Goal: Transaction & Acquisition: Book appointment/travel/reservation

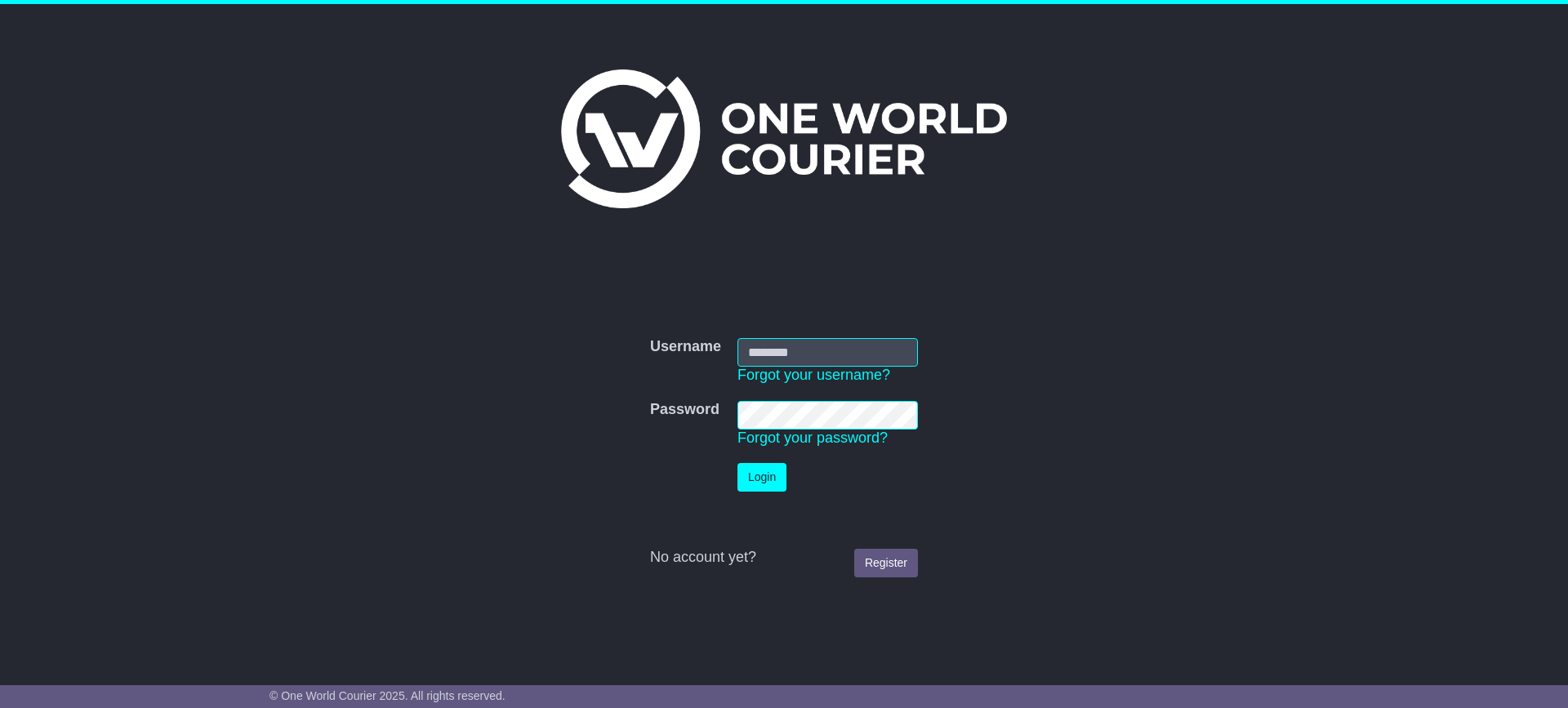
click at [770, 349] on input "Username" at bounding box center [828, 352] width 181 height 29
type input "**********"
click at [738, 463] on button "Login" at bounding box center [762, 477] width 49 height 29
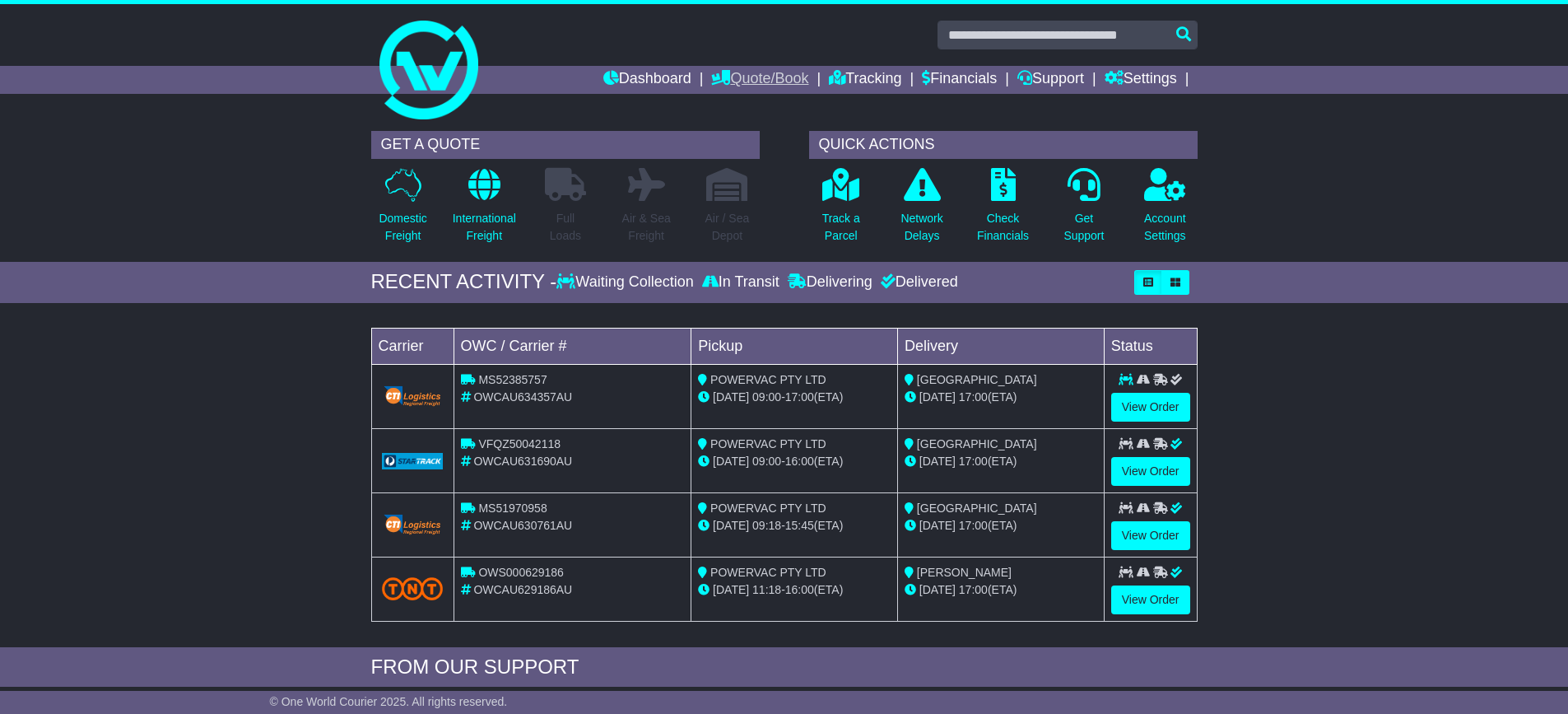
click at [736, 83] on link "Quote/Book" at bounding box center [759, 80] width 97 height 28
click at [729, 143] on link "Saved Quotes" at bounding box center [777, 143] width 130 height 18
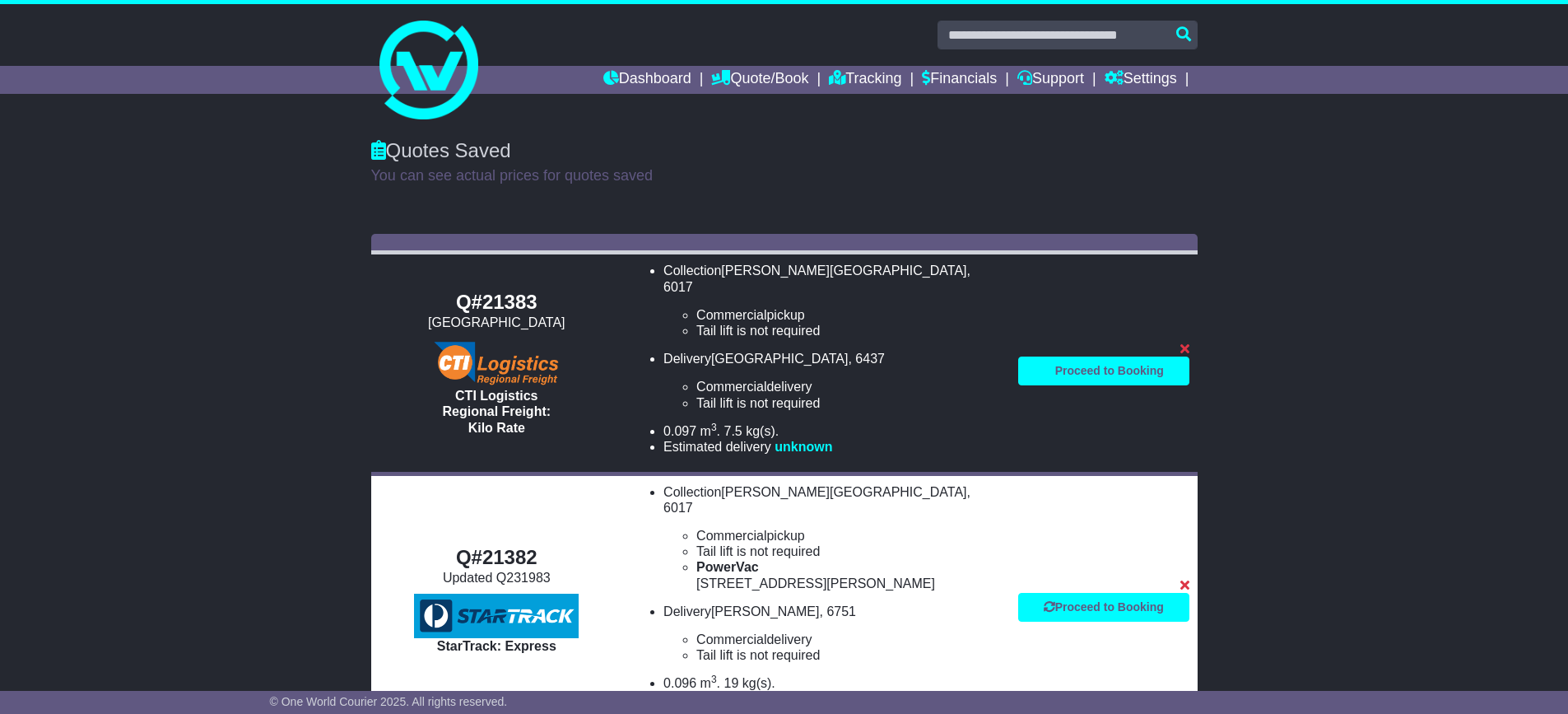
click at [571, 324] on td "Q#21383 Leinster Community School CTI Logistics Regional Freight: Kilo Rate" at bounding box center [496, 363] width 251 height 221
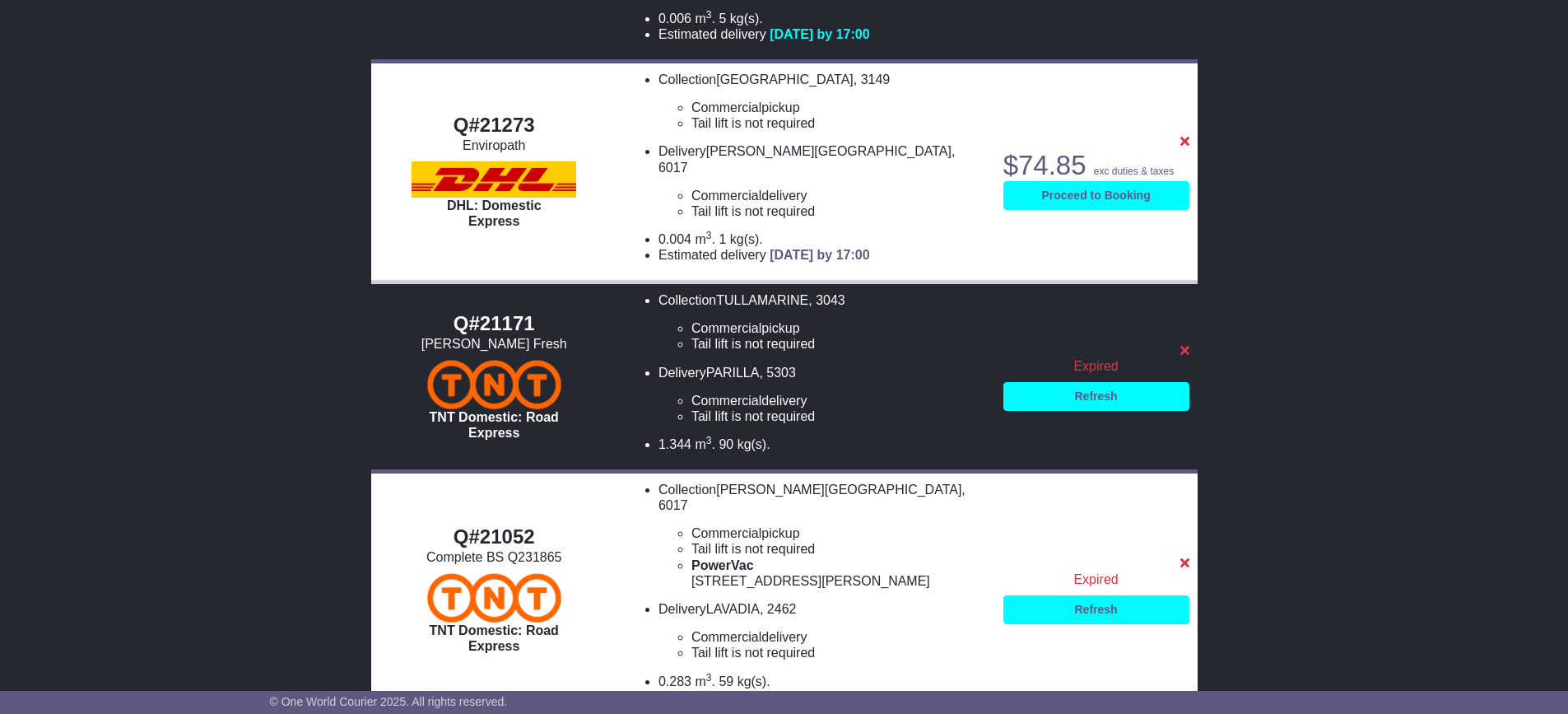
scroll to position [1428, 0]
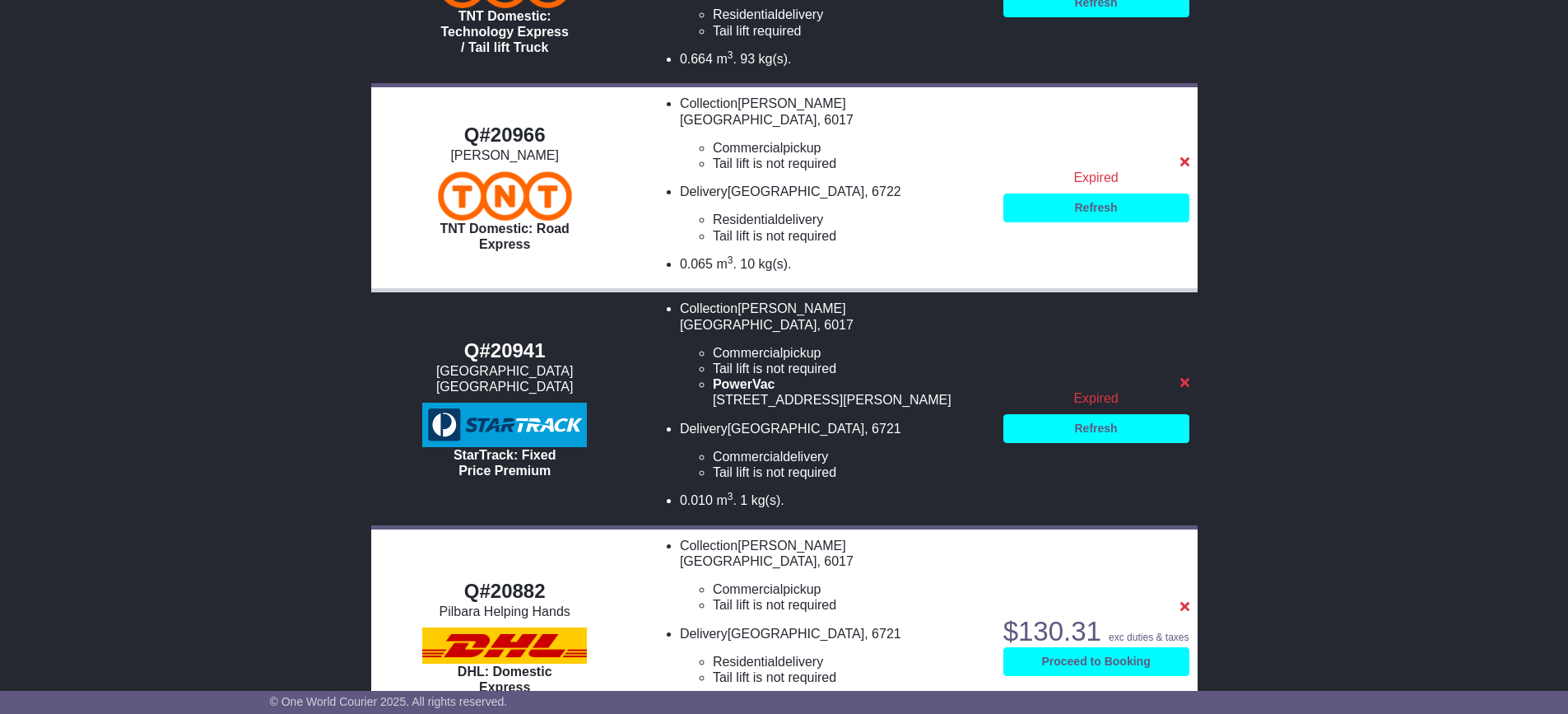
scroll to position [494, 0]
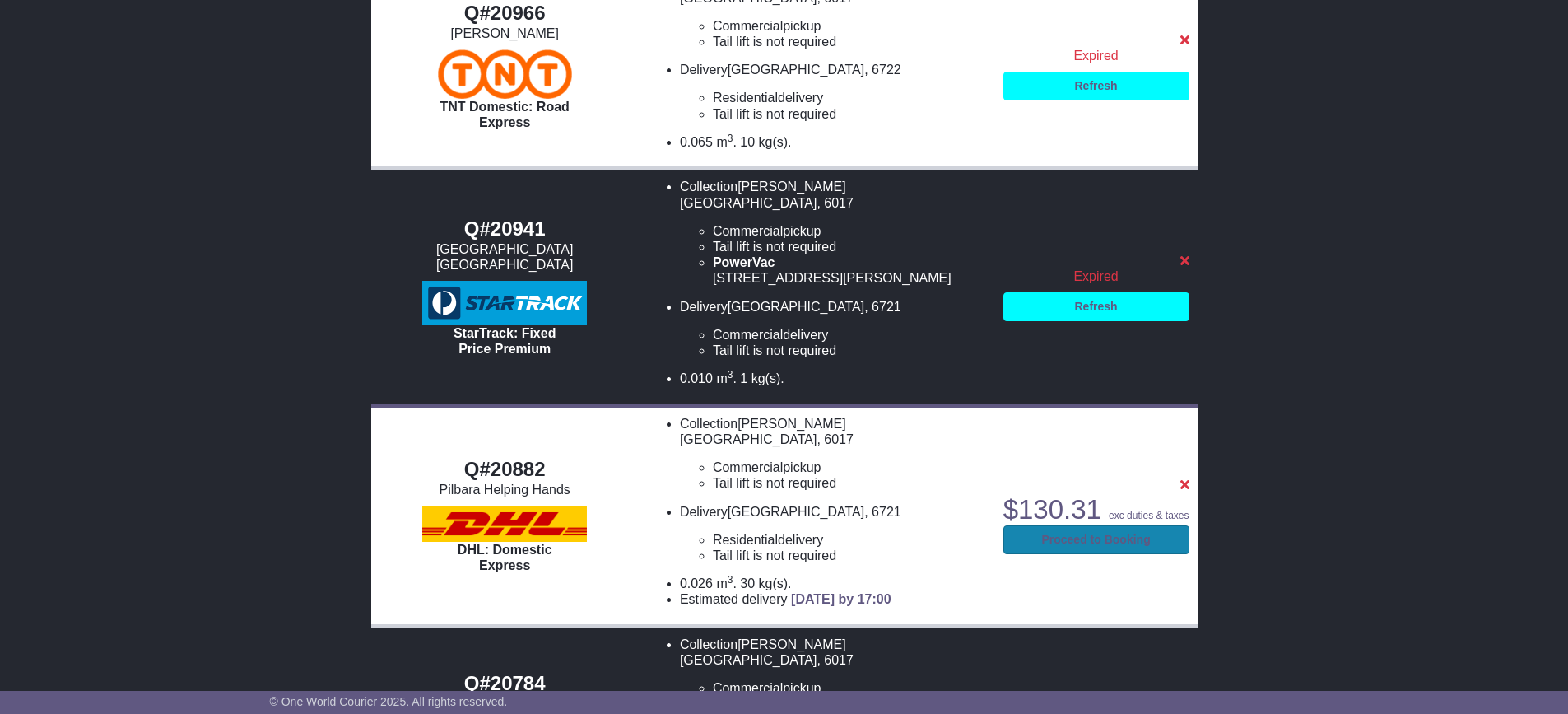
click at [1015, 525] on link "Proceed to Booking" at bounding box center [1096, 540] width 186 height 29
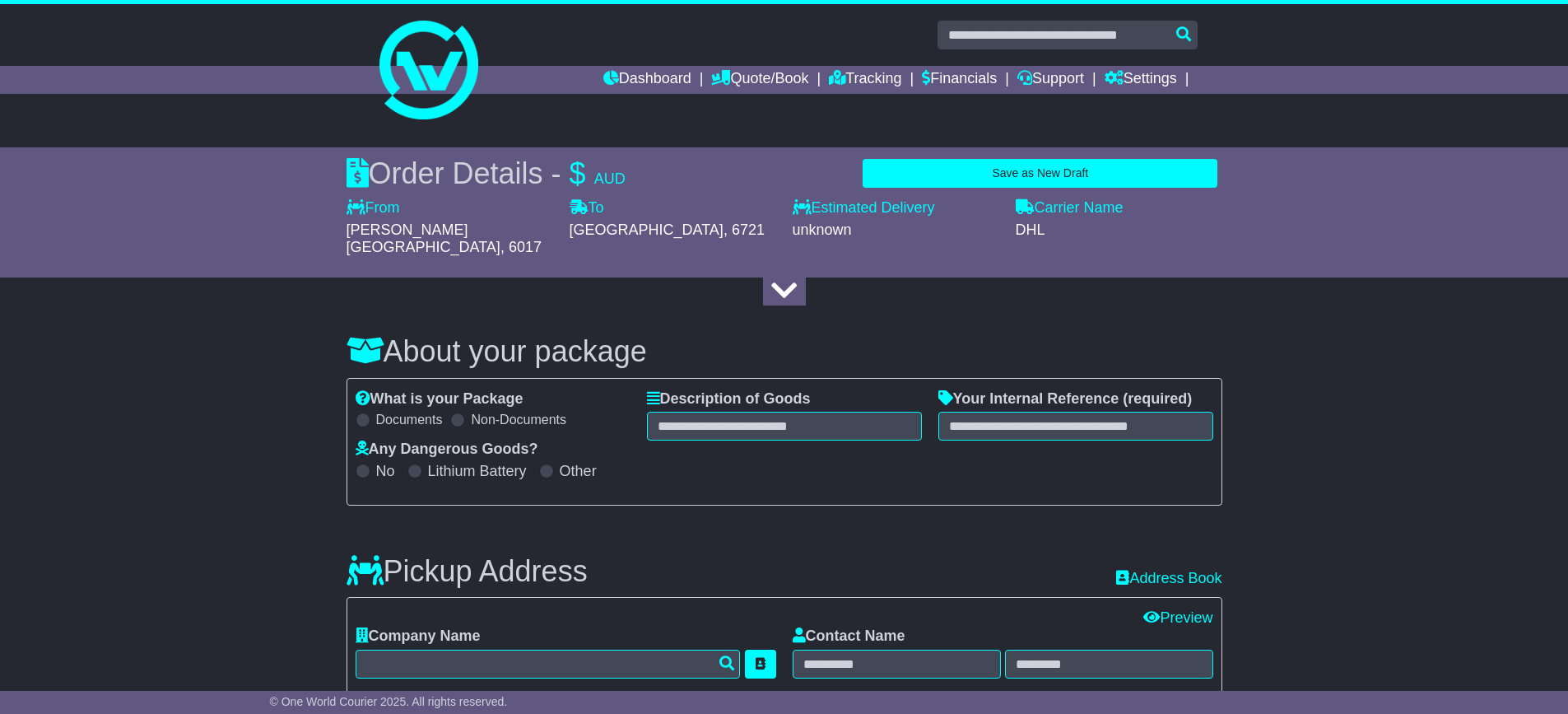
select select "**********"
select select "****"
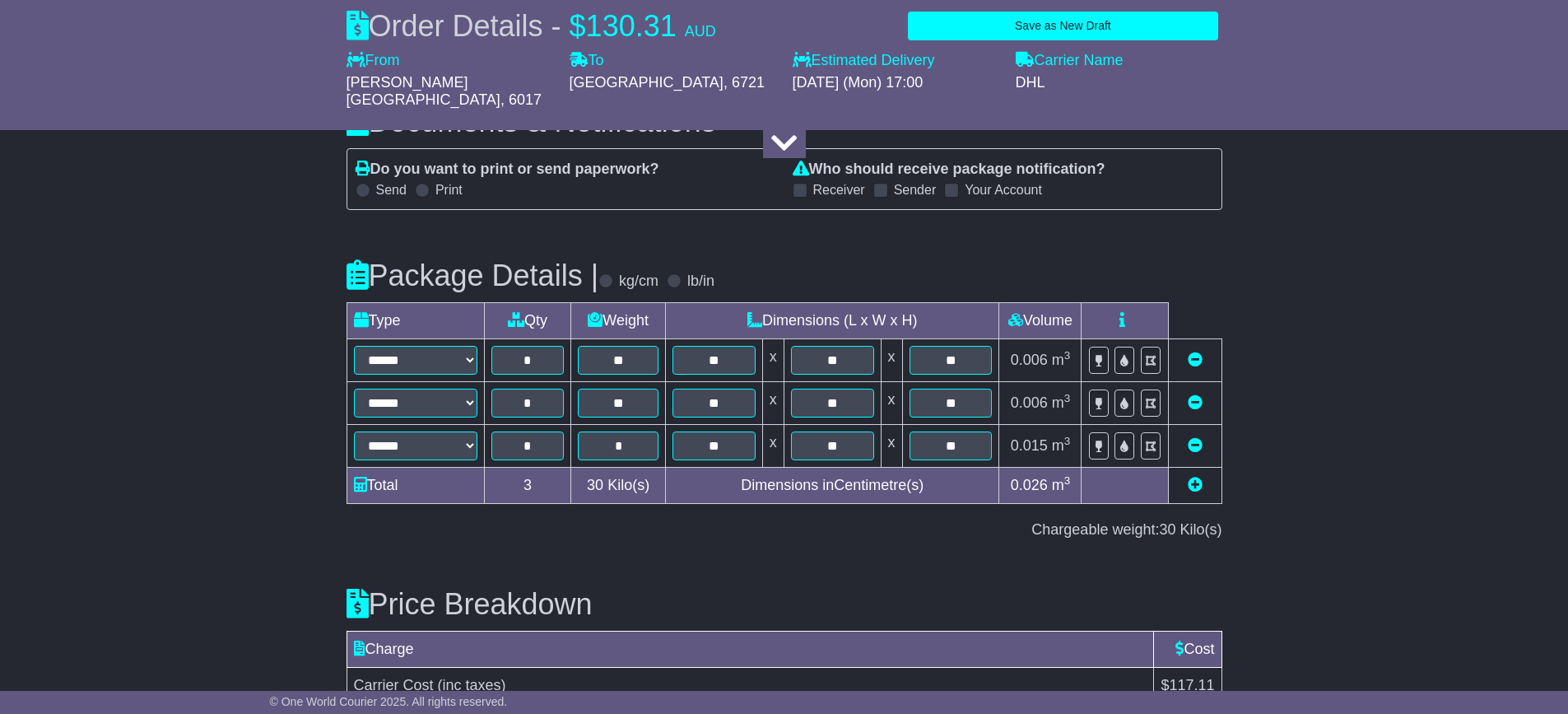
scroll to position [1725, 0]
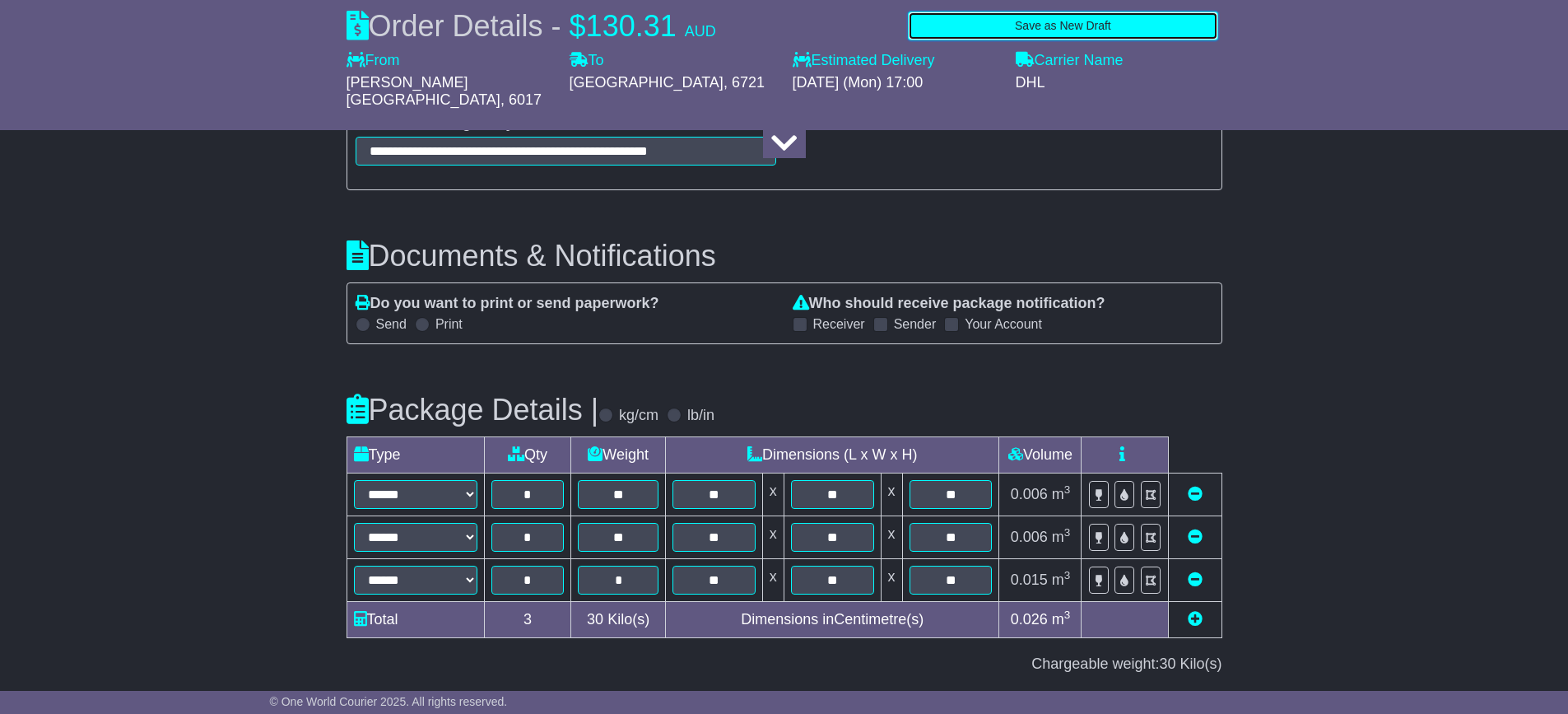
click at [963, 29] on button "Save as New Draft" at bounding box center [1063, 26] width 310 height 29
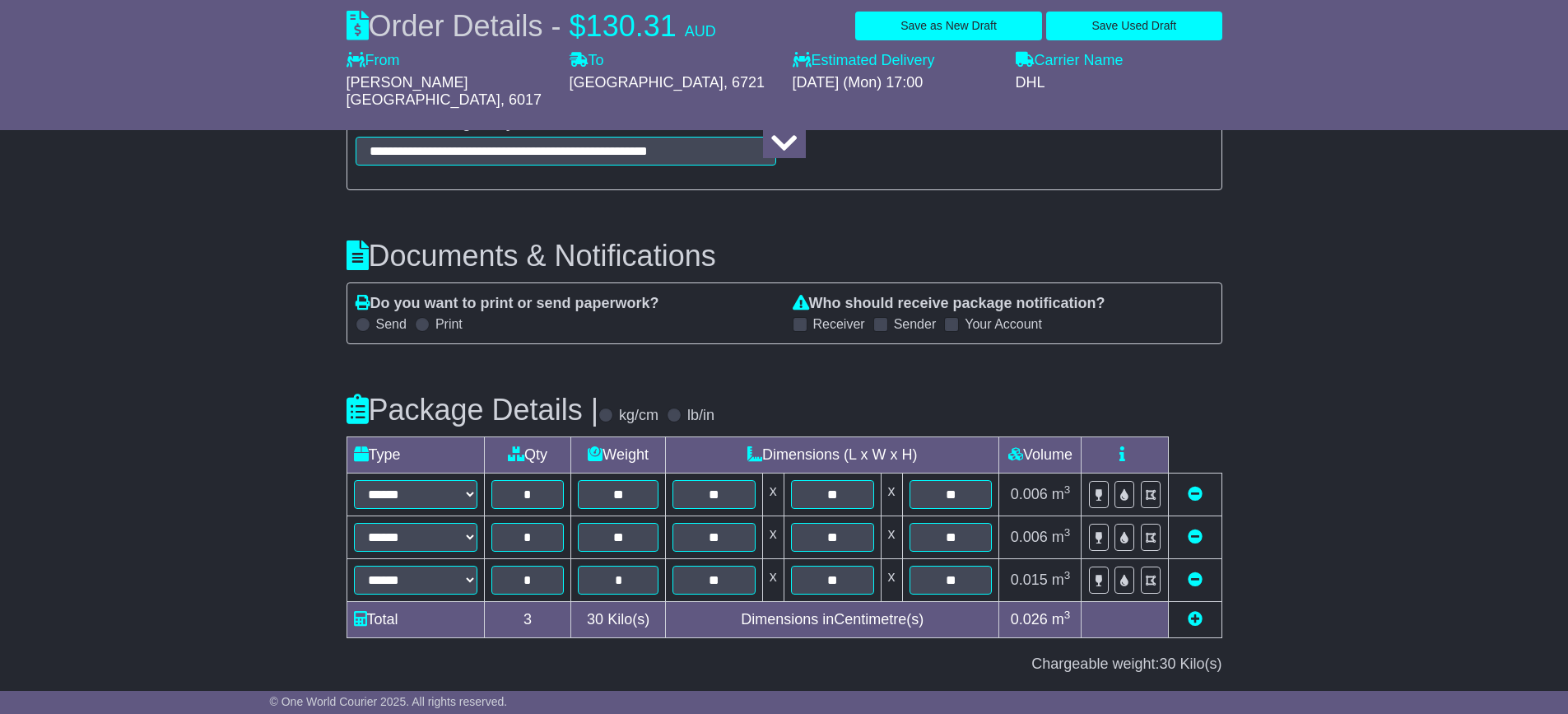
scroll to position [1807, 0]
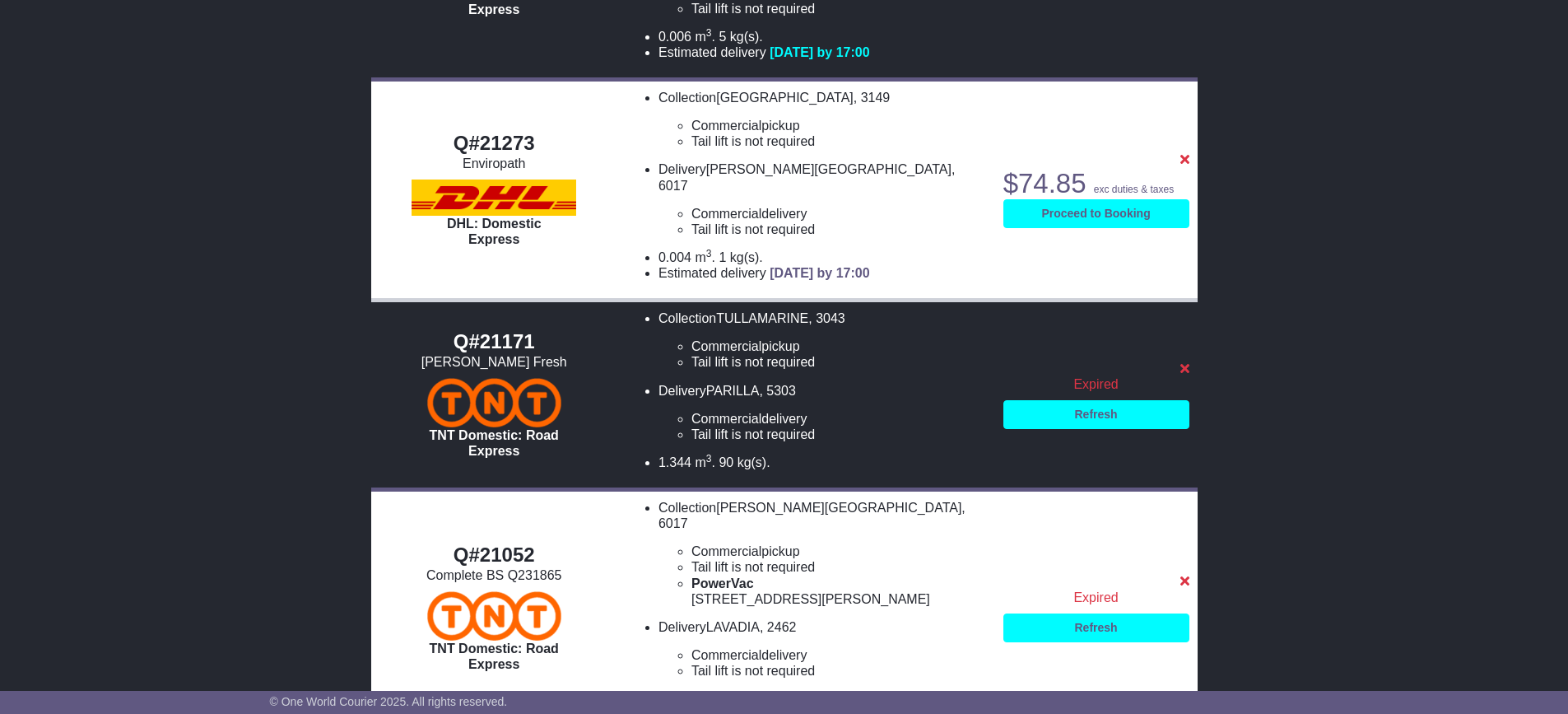
scroll to position [1428, 0]
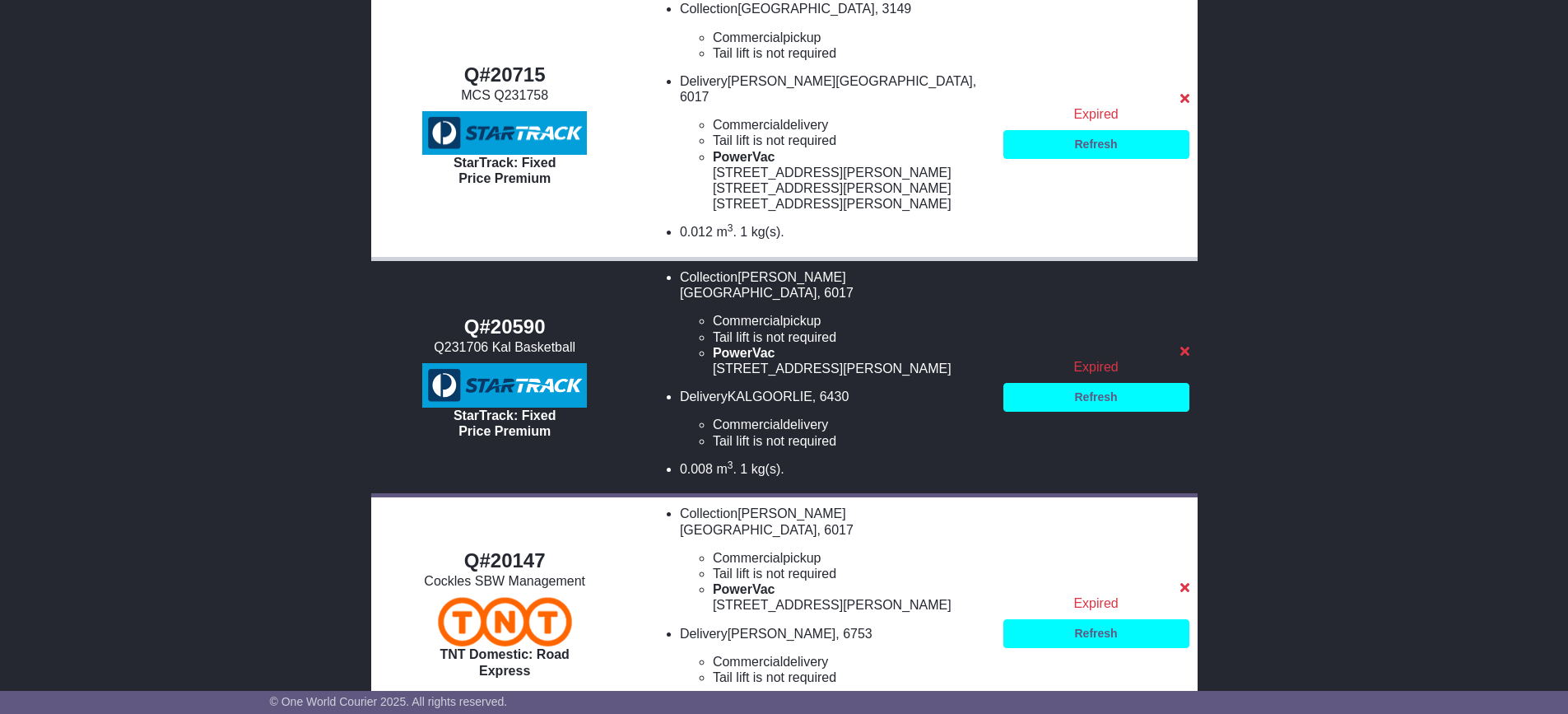
scroll to position [1380, 0]
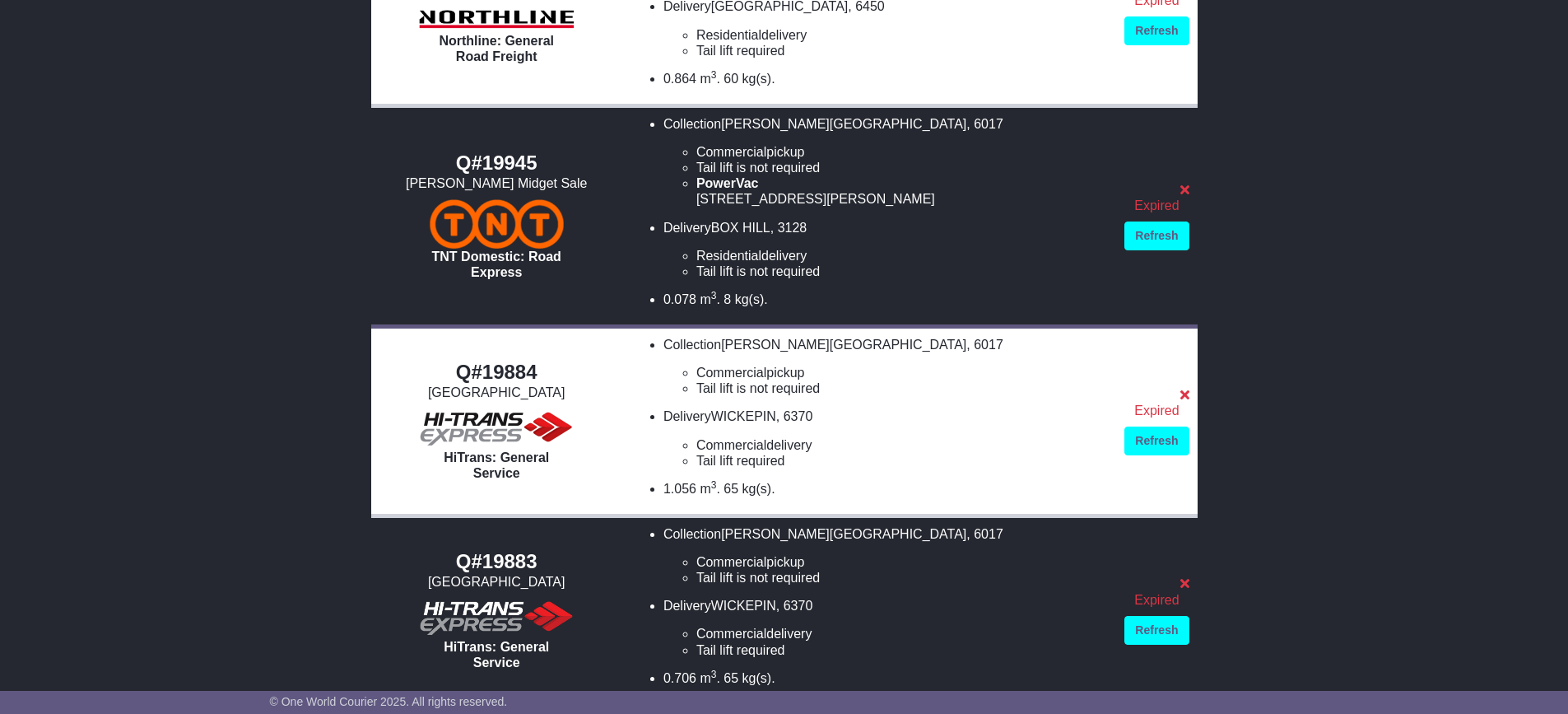
scroll to position [1206, 0]
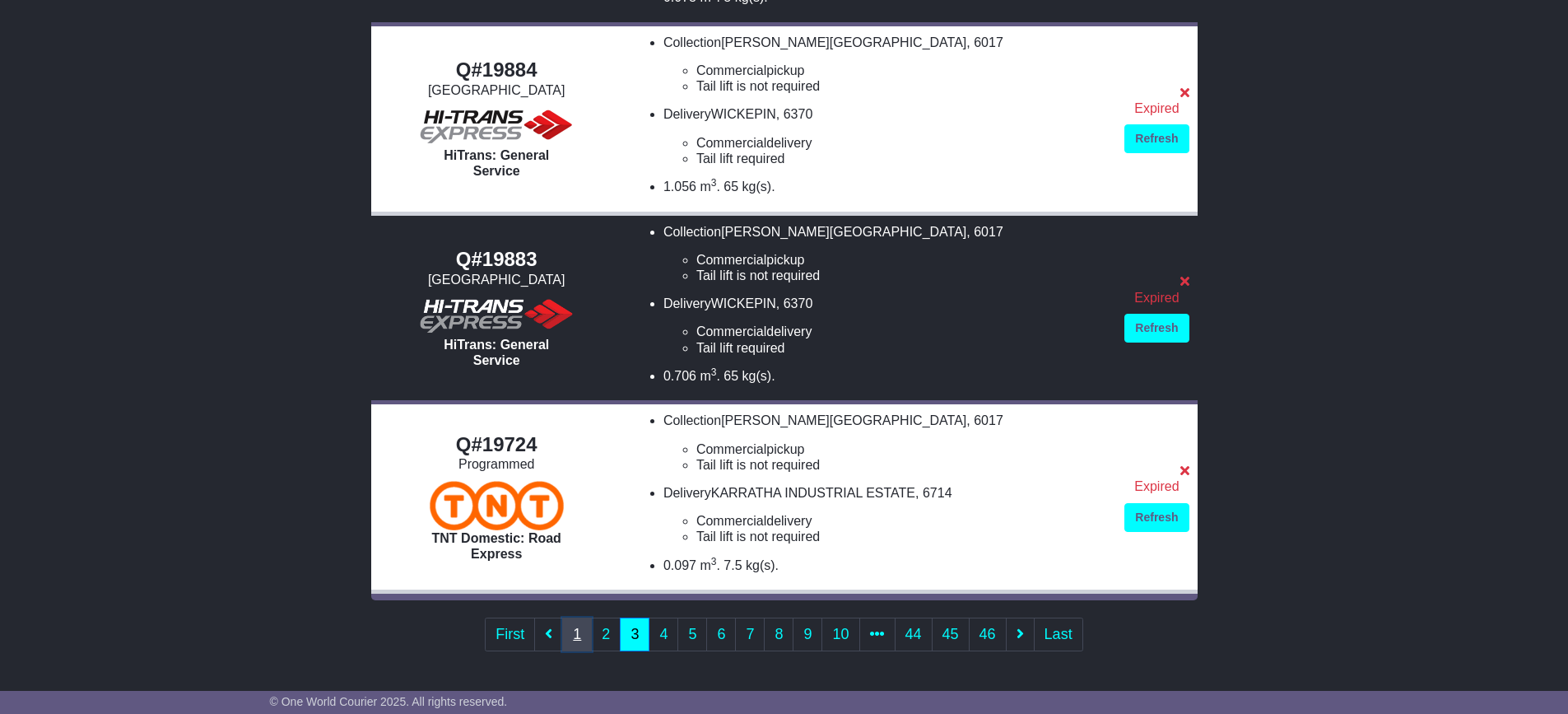
click at [577, 629] on link "1" at bounding box center [577, 634] width 30 height 34
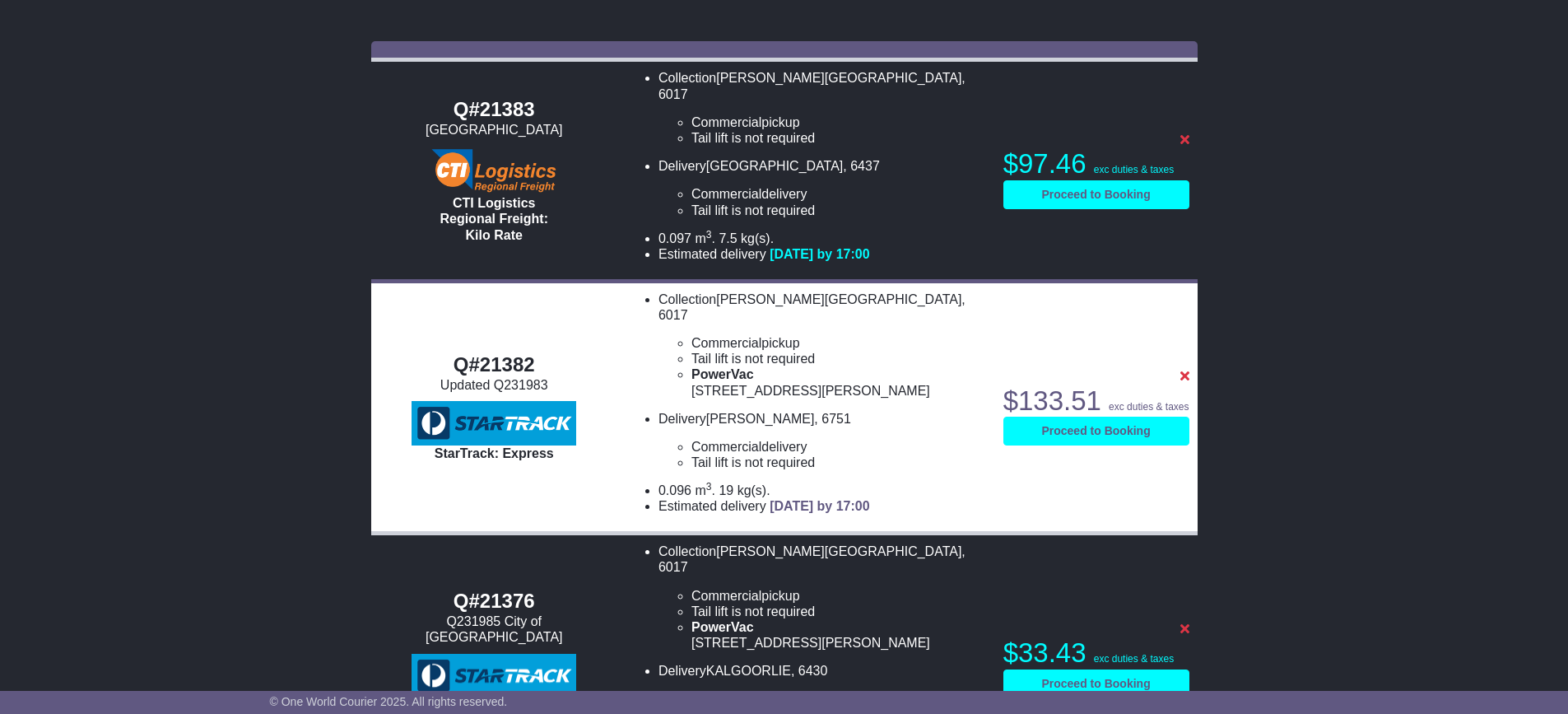
scroll to position [0, 0]
